Goal: Task Accomplishment & Management: Use online tool/utility

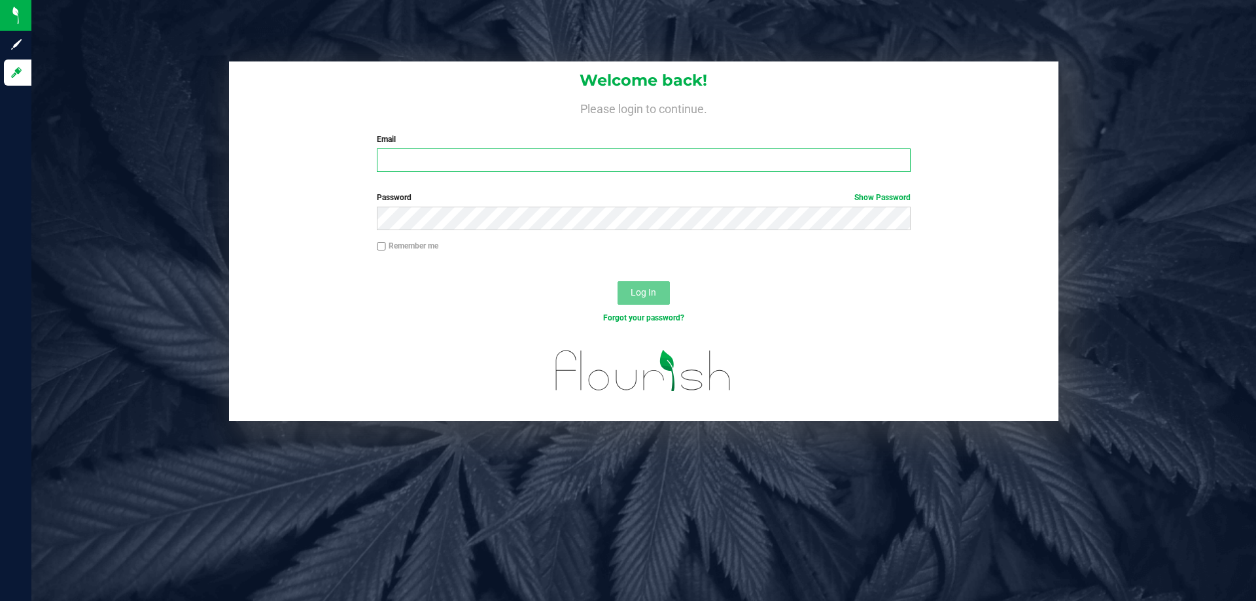
click at [569, 164] on input "Email" at bounding box center [643, 161] width 533 height 24
type input "[EMAIL_ADDRESS][DOMAIN_NAME]"
click at [618, 281] on button "Log In" at bounding box center [644, 293] width 52 height 24
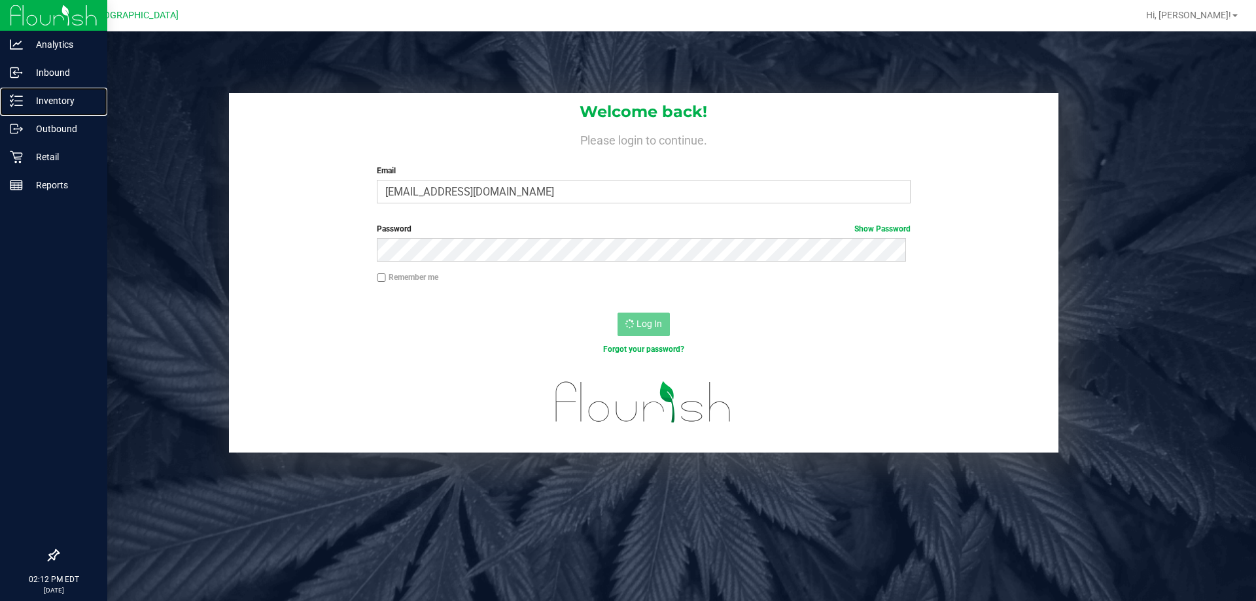
click at [26, 96] on p "Inventory" at bounding box center [62, 101] width 79 height 16
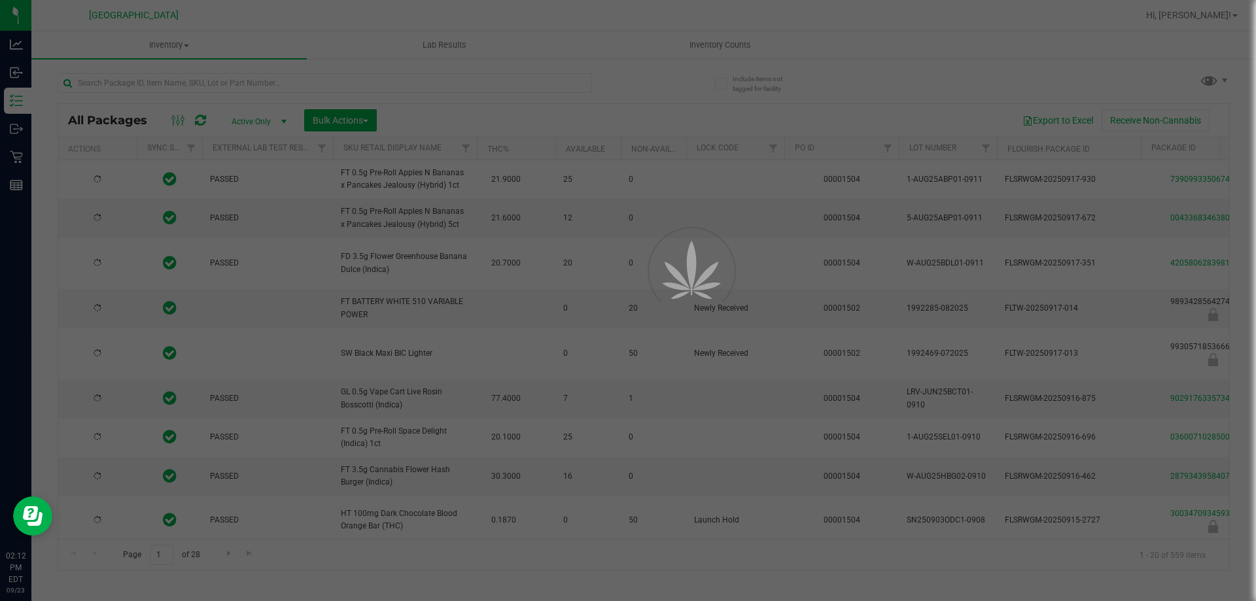
click at [124, 88] on div at bounding box center [628, 300] width 1256 height 601
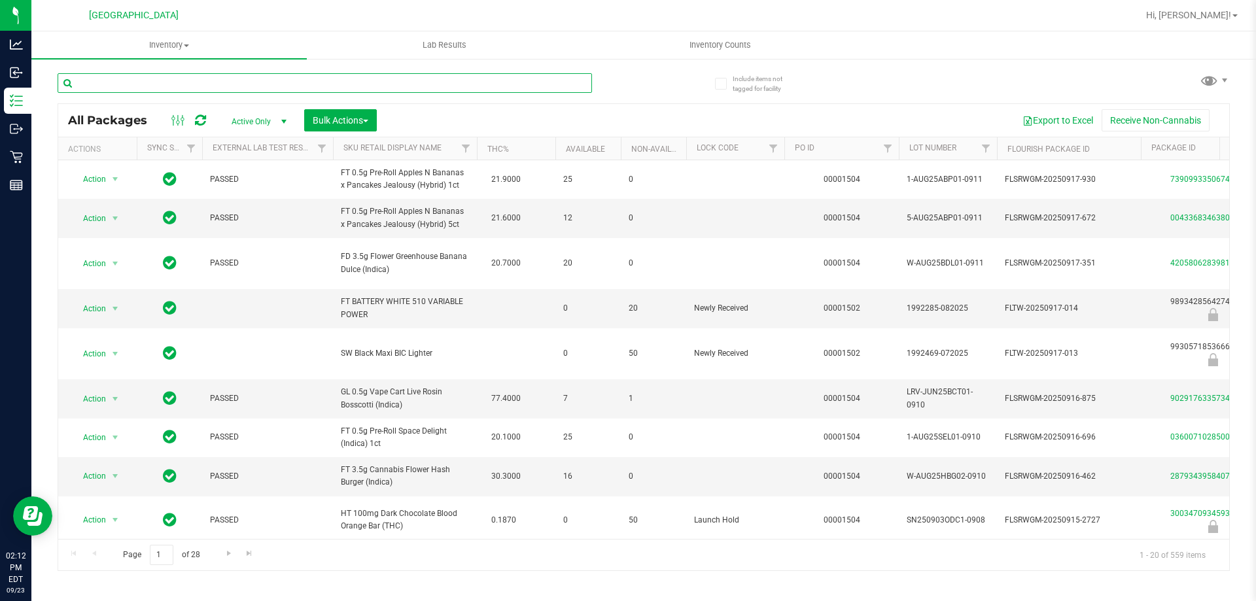
click at [124, 88] on input "text" at bounding box center [325, 83] width 535 height 20
type input "n"
type input "battery"
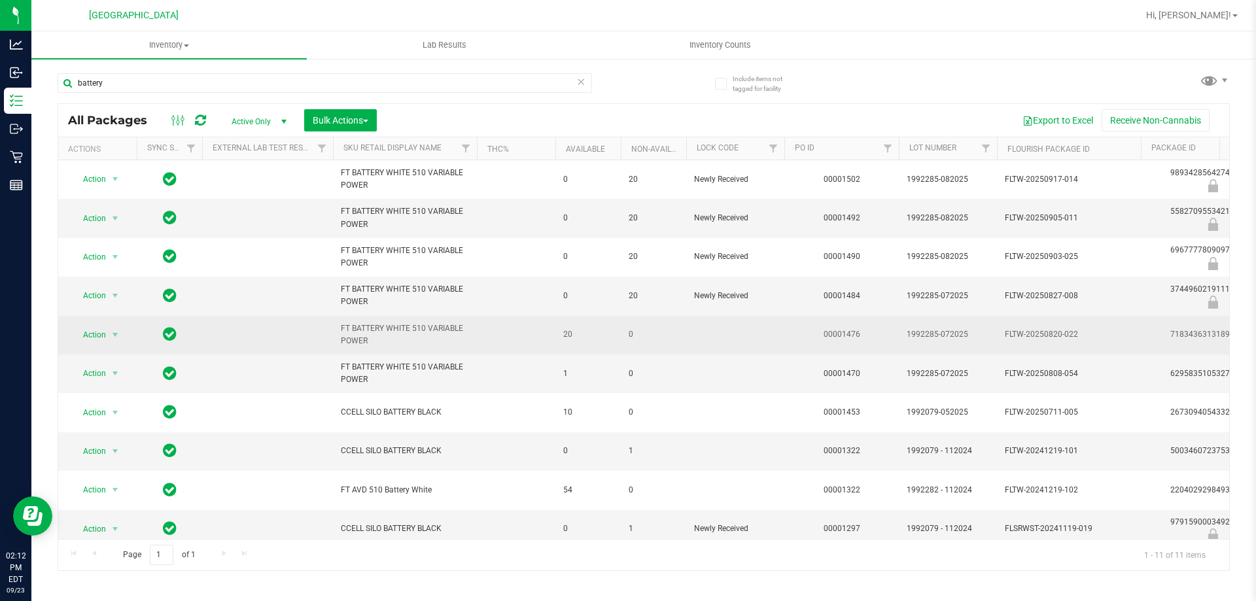
click at [84, 323] on td "Action Action Adjust qty Create package Edit attributes Global inventory Locate…" at bounding box center [97, 335] width 79 height 39
click at [90, 333] on span "Action" at bounding box center [88, 335] width 35 height 18
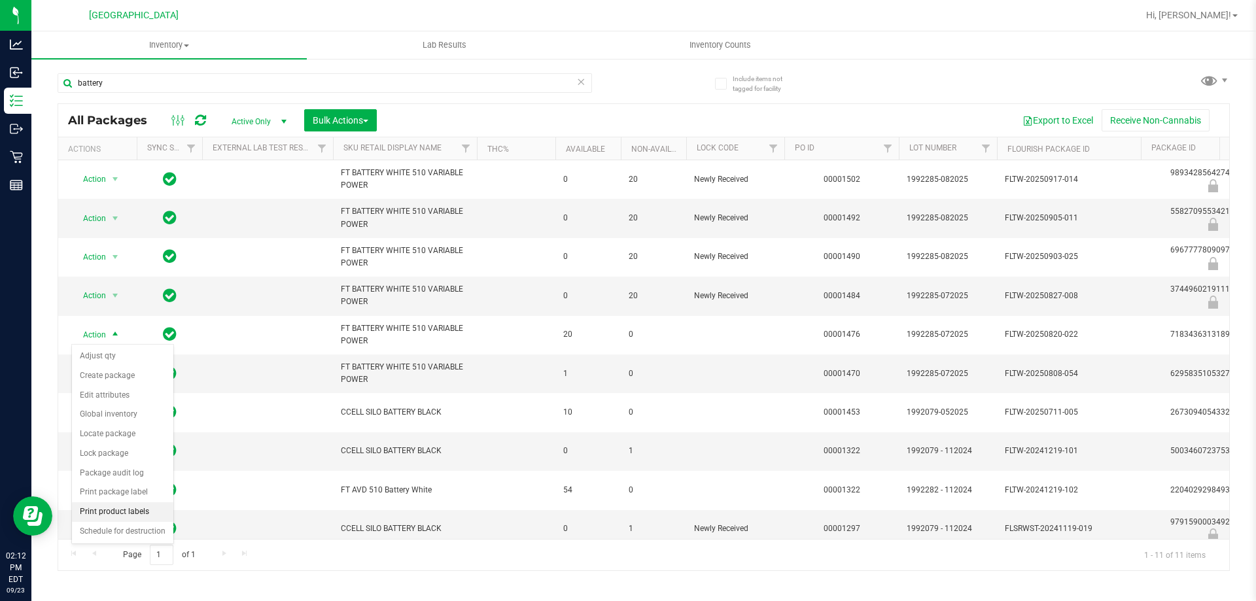
click at [107, 509] on li "Print product labels" at bounding box center [122, 513] width 101 height 20
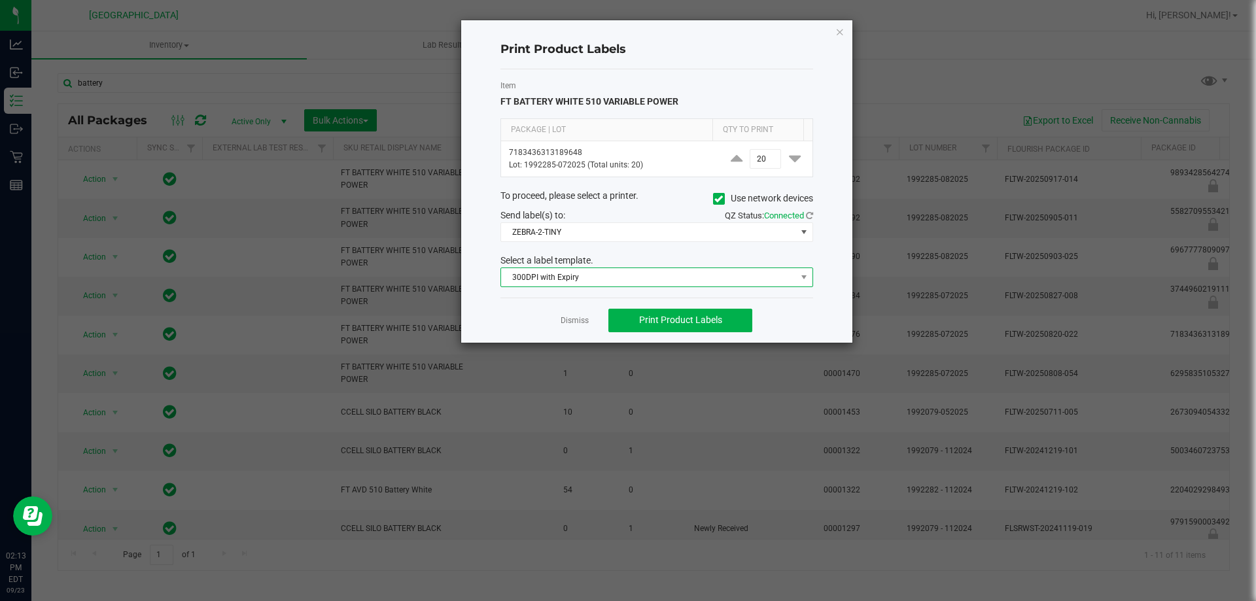
click at [628, 279] on span "300DPI with Expiry" at bounding box center [648, 277] width 295 height 18
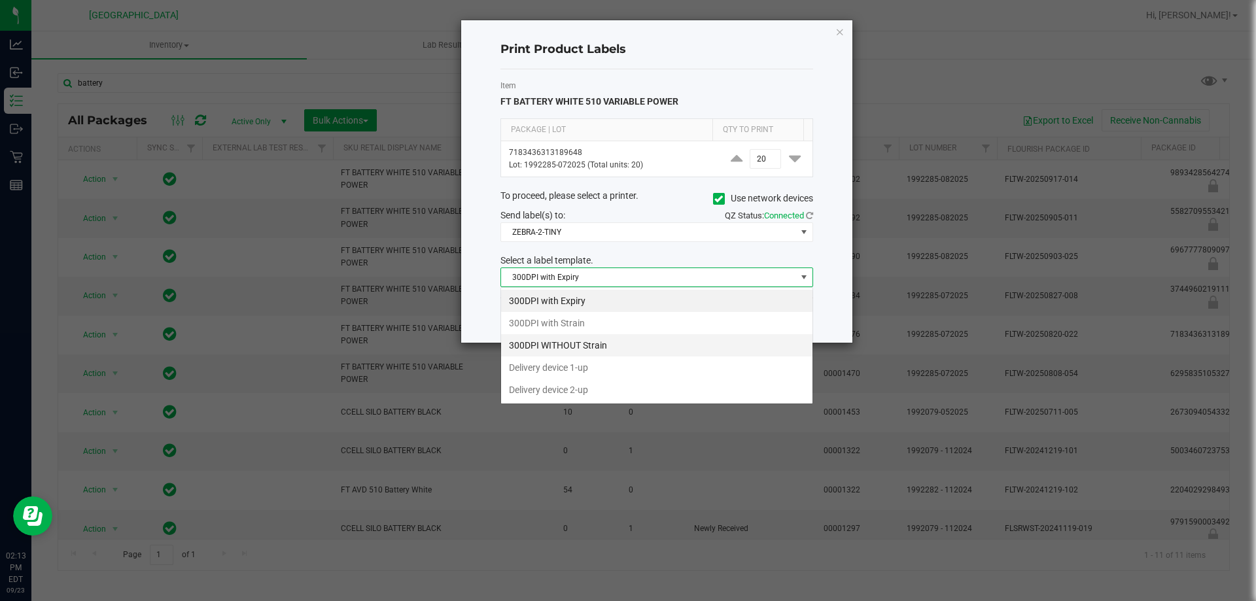
scroll to position [20, 313]
click at [578, 387] on li "Delivery device 2-up" at bounding box center [656, 390] width 311 height 22
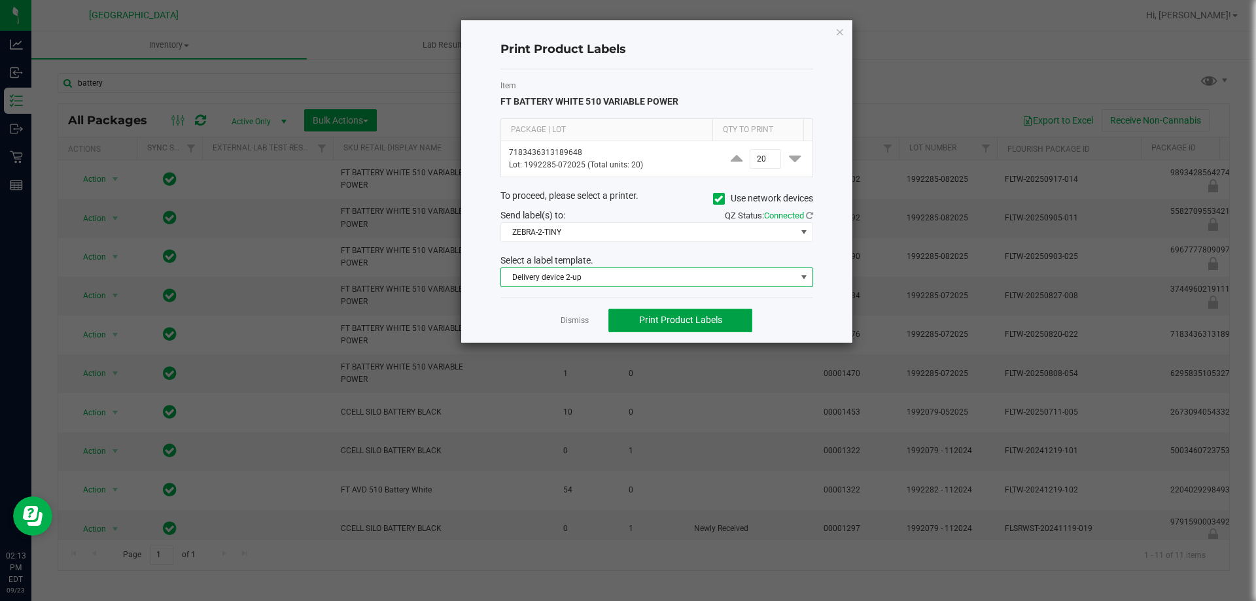
click at [653, 325] on span "Print Product Labels" at bounding box center [680, 320] width 83 height 10
click at [839, 25] on icon "button" at bounding box center [840, 32] width 9 height 16
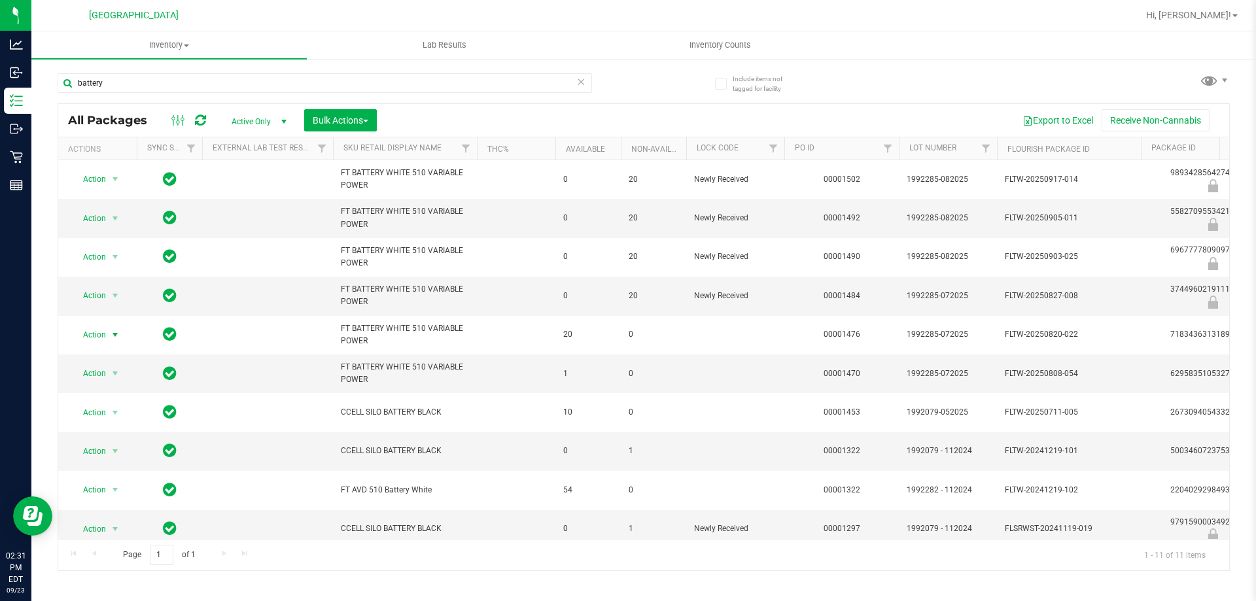
click at [584, 80] on icon at bounding box center [580, 81] width 9 height 16
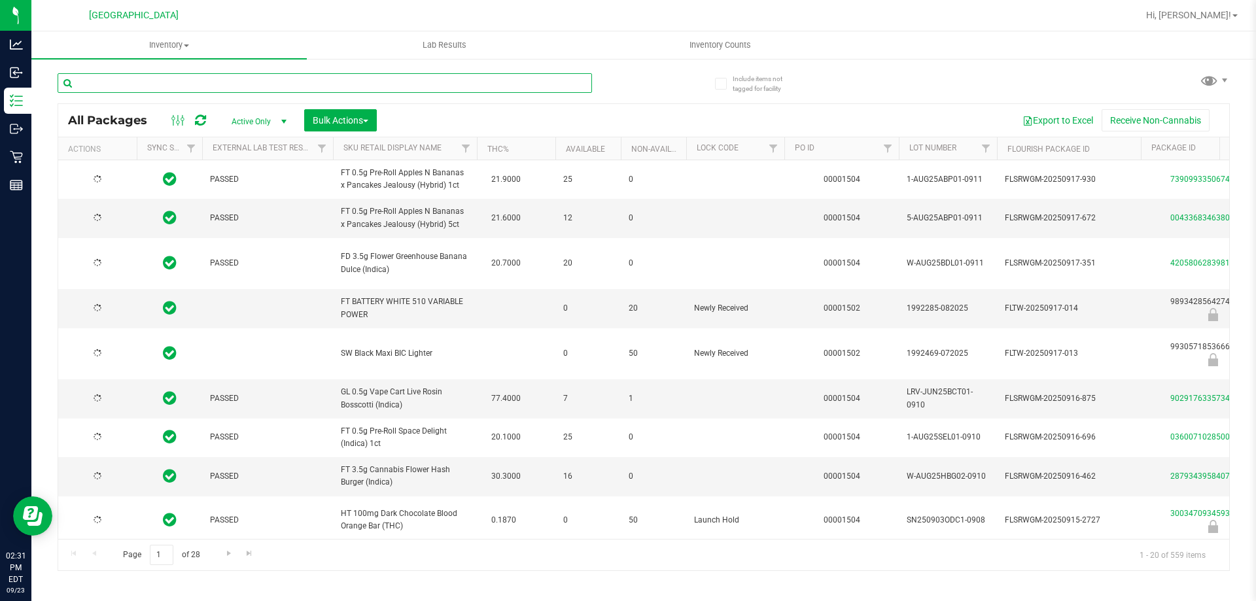
click at [454, 82] on input "text" at bounding box center [325, 83] width 535 height 20
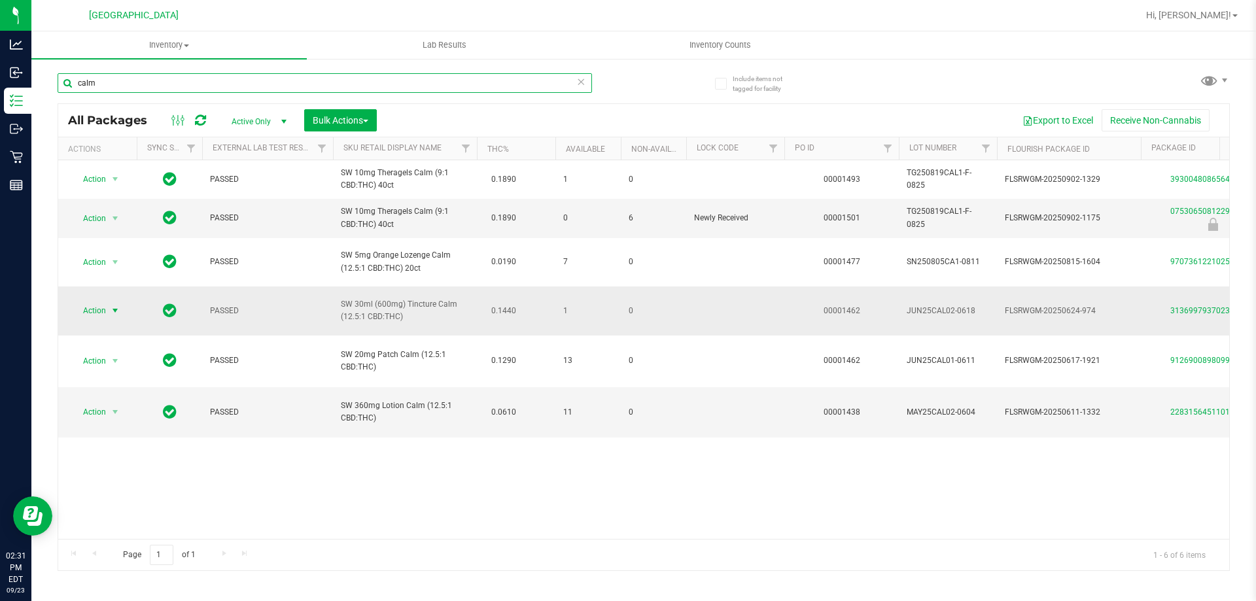
type input "calm"
click at [115, 312] on span "select" at bounding box center [115, 311] width 10 height 10
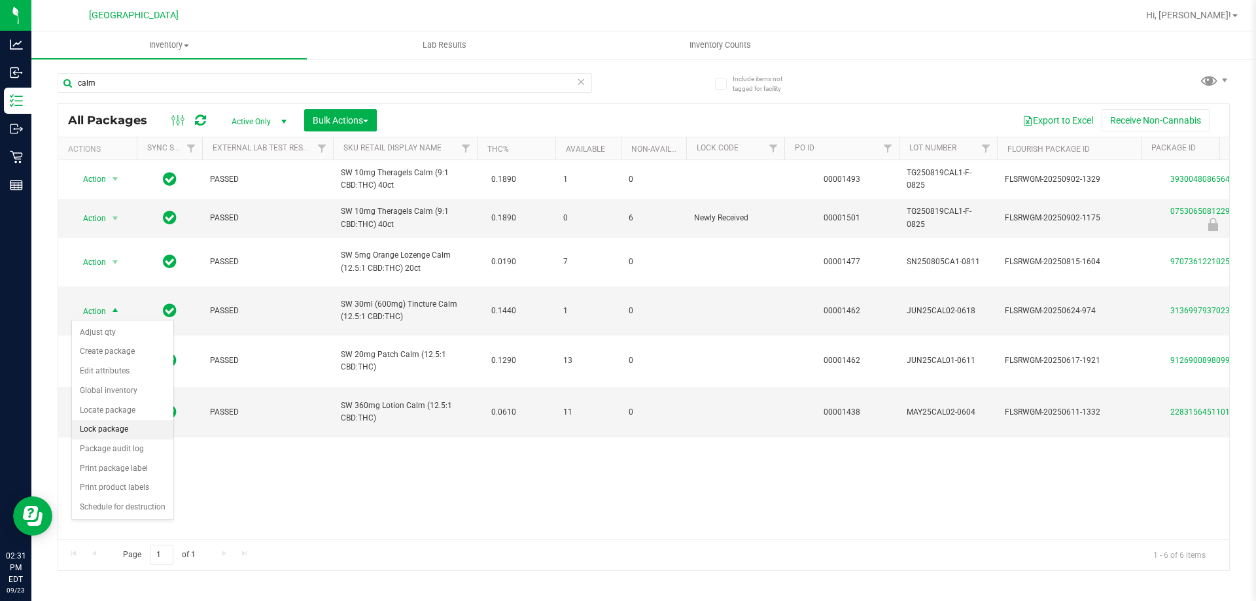
click at [109, 427] on li "Lock package" at bounding box center [122, 430] width 101 height 20
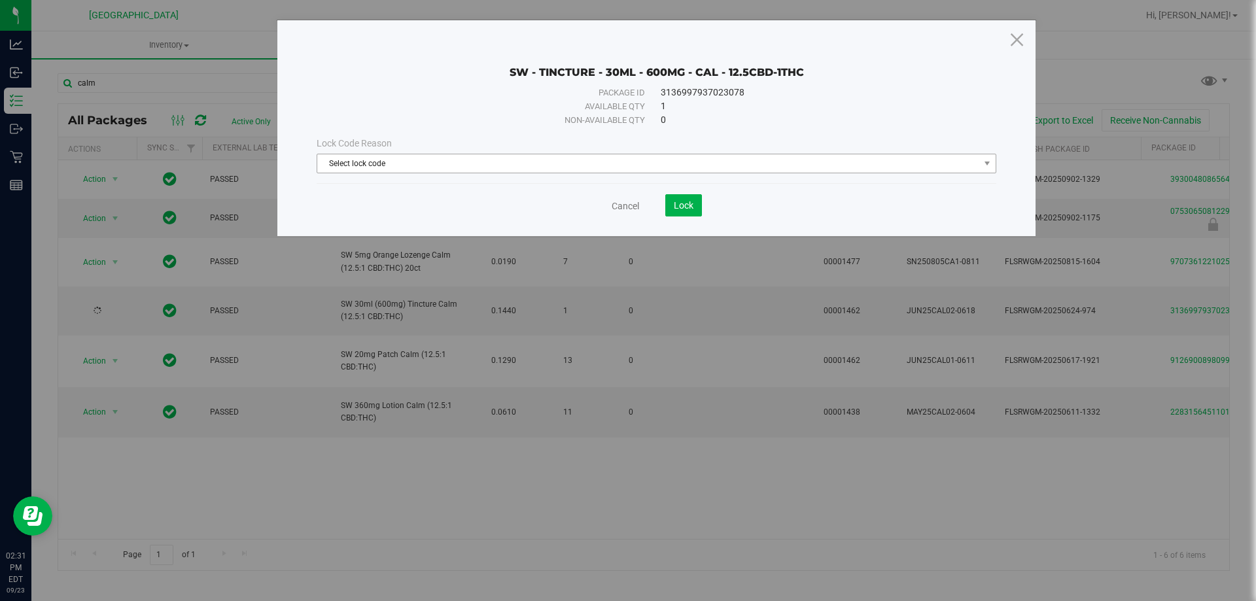
click at [599, 160] on span "Select lock code" at bounding box center [648, 163] width 662 height 18
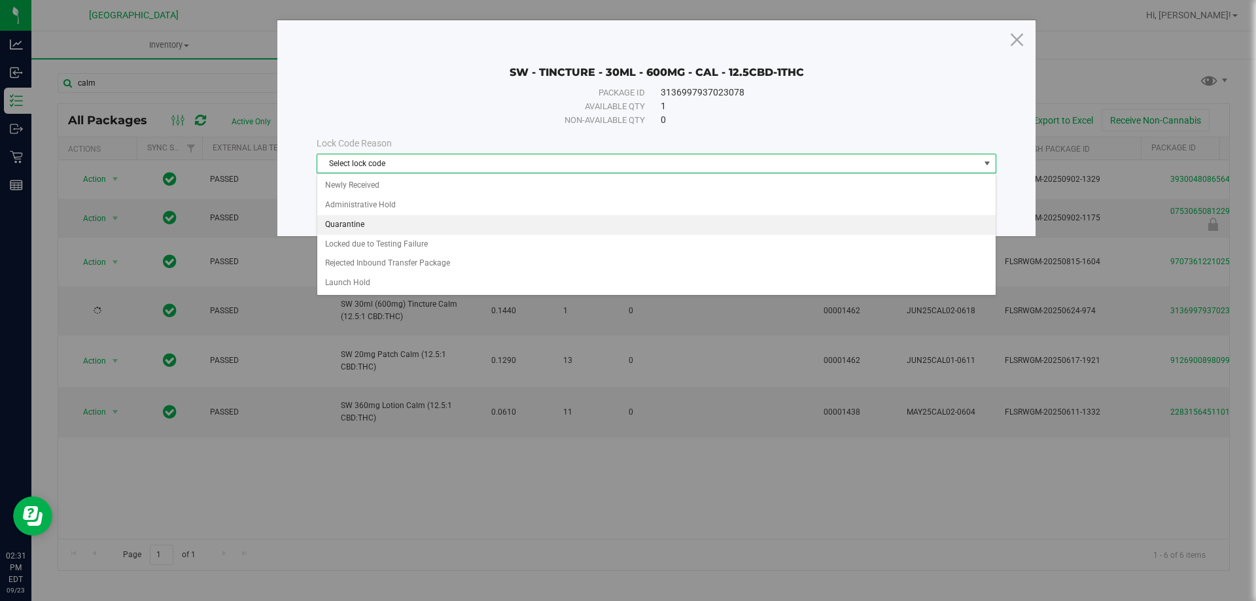
click at [384, 223] on li "Quarantine" at bounding box center [656, 225] width 679 height 20
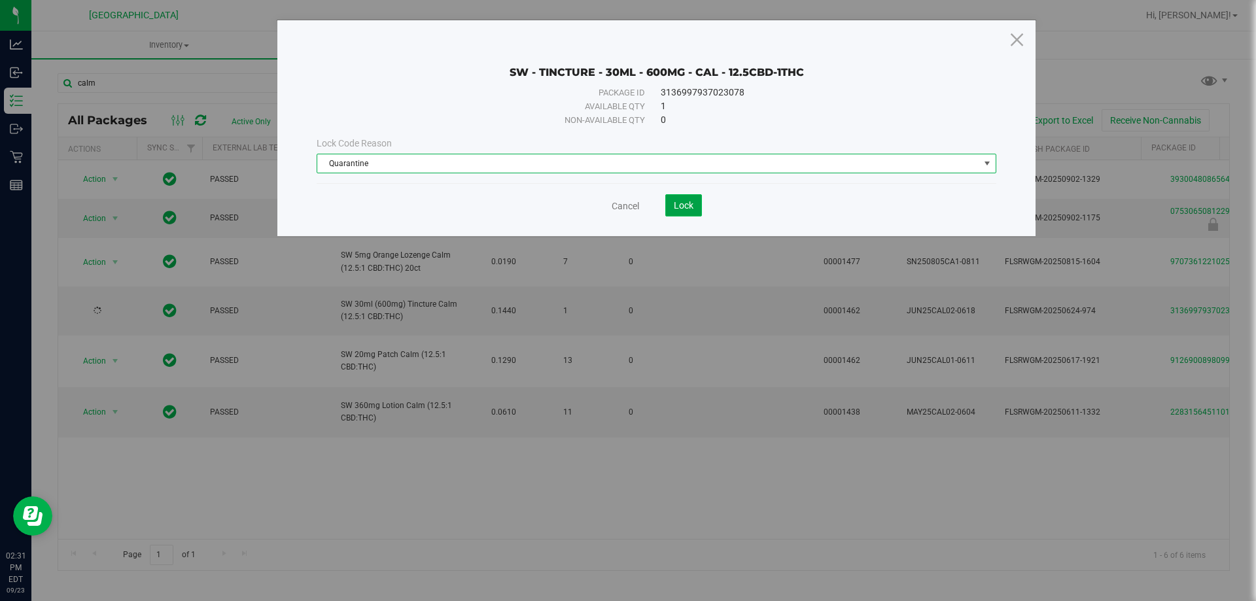
click at [679, 207] on span "Lock" at bounding box center [684, 205] width 20 height 10
